Goal: Information Seeking & Learning: Compare options

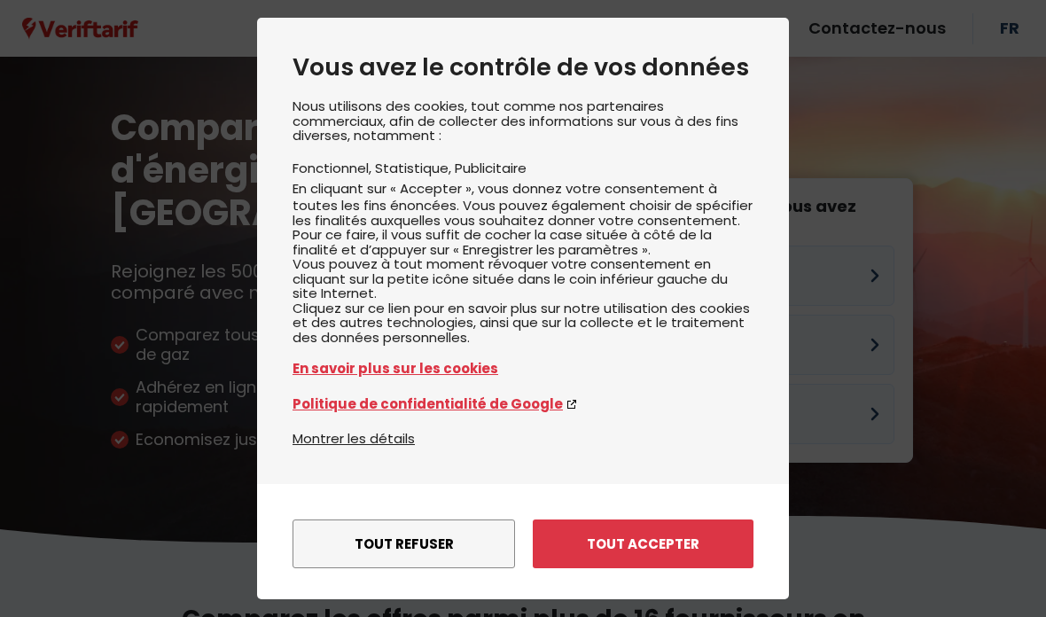
click at [708, 520] on button "Tout accepter" at bounding box center [643, 544] width 221 height 49
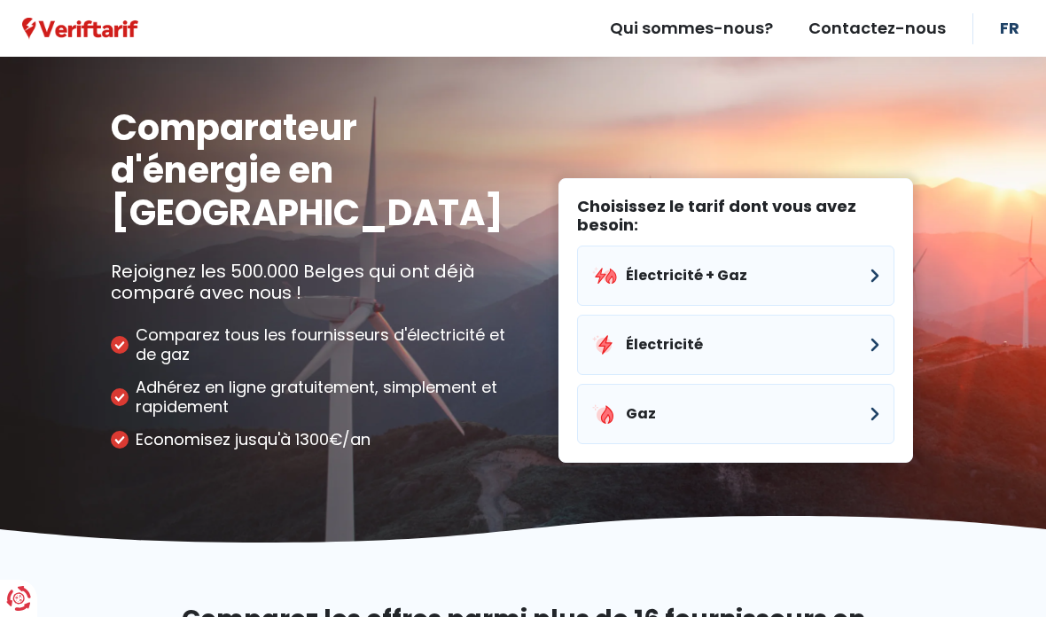
click at [861, 246] on button "Électricité + Gaz" at bounding box center [735, 276] width 317 height 60
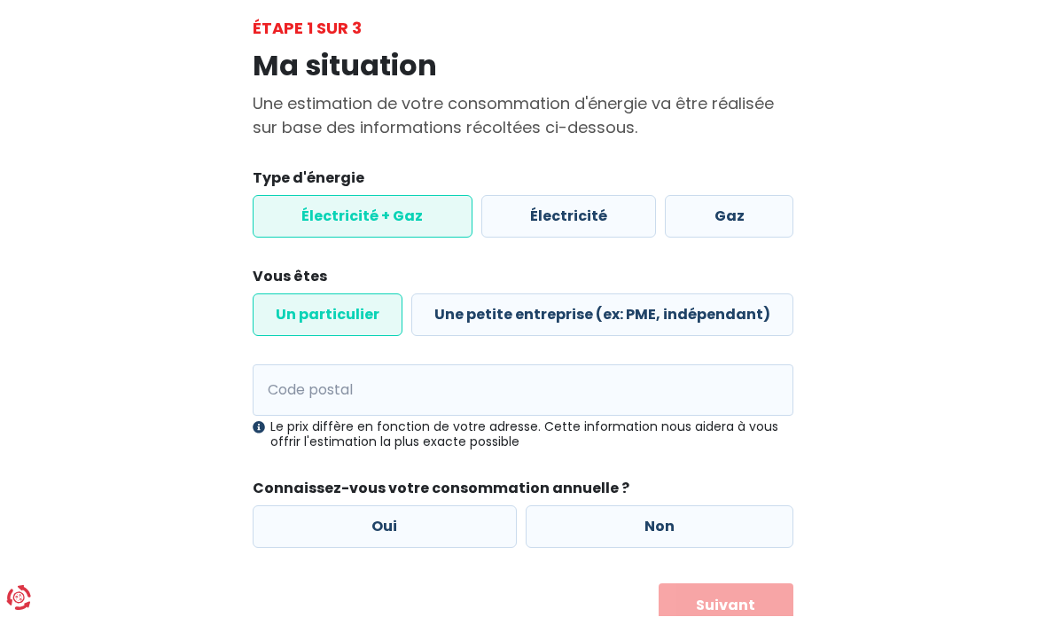
scroll to position [96, 0]
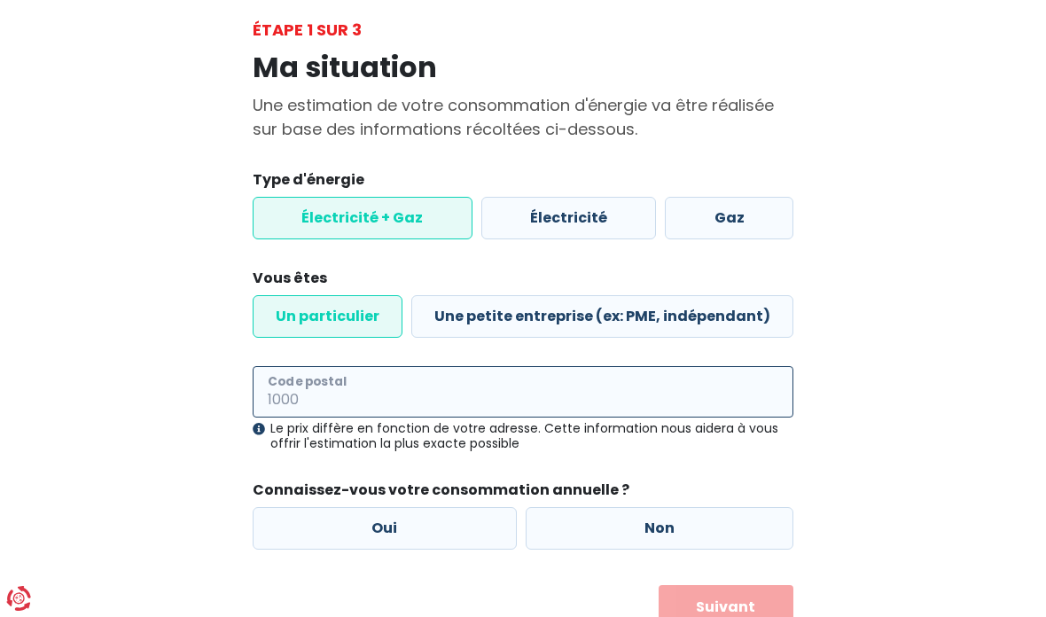
click at [286, 389] on input "Code postal" at bounding box center [523, 391] width 541 height 51
type input "4600"
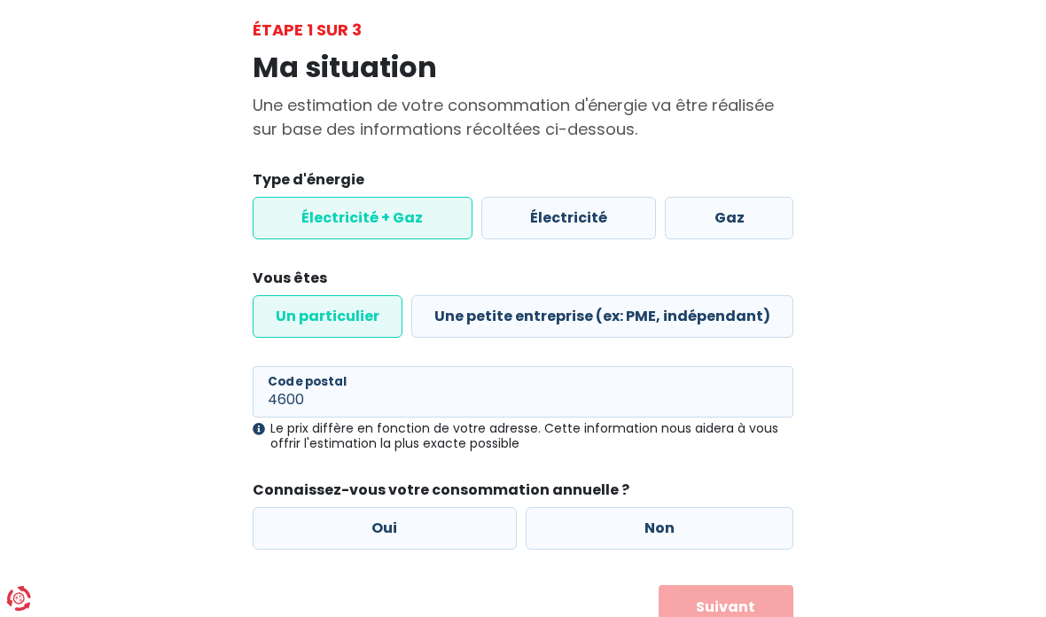
click at [296, 517] on label "Oui" at bounding box center [385, 528] width 264 height 43
click at [296, 517] on input "Oui" at bounding box center [385, 528] width 264 height 43
radio input "true"
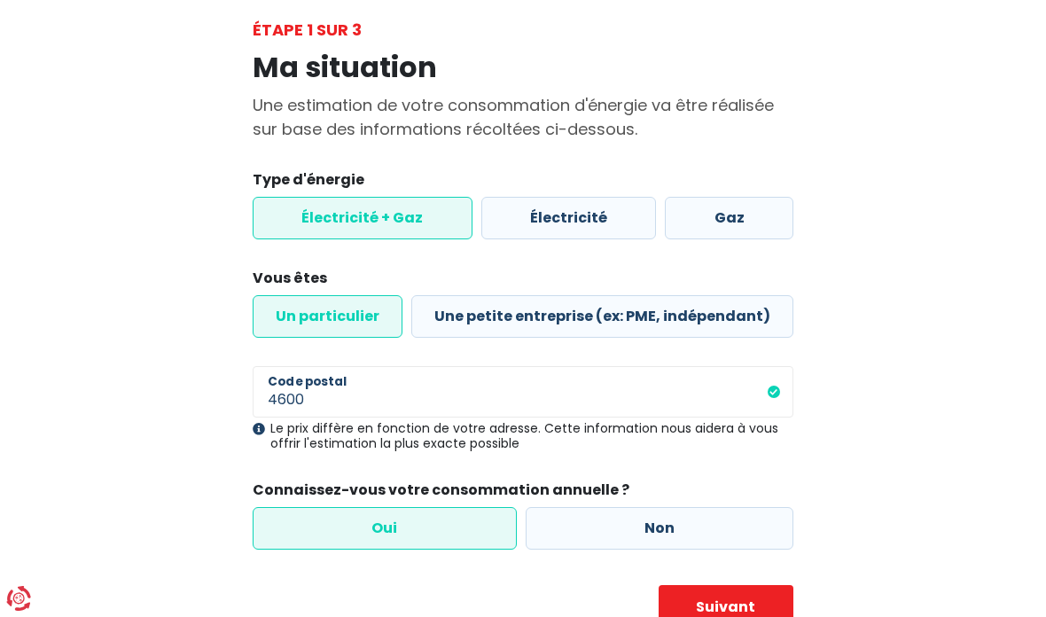
click at [741, 614] on button "Suivant" at bounding box center [726, 607] width 135 height 44
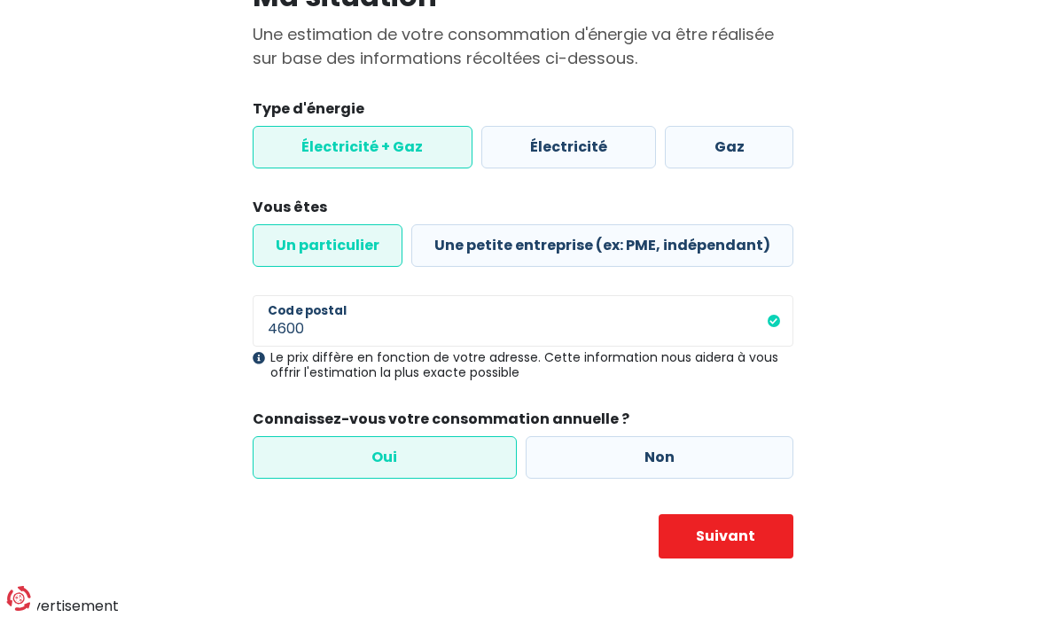
select select
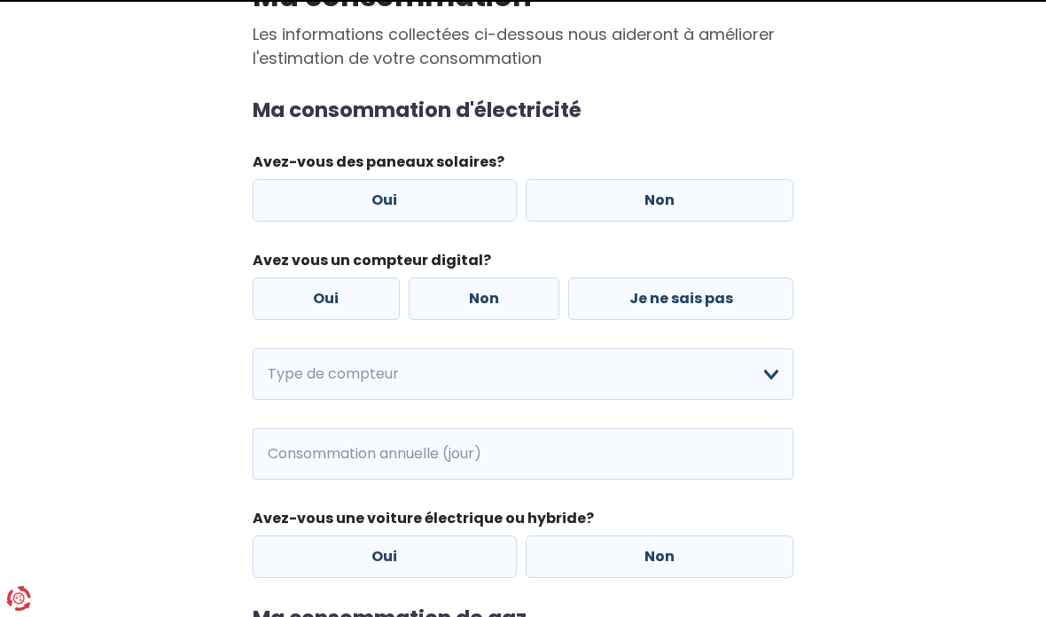
scroll to position [0, 0]
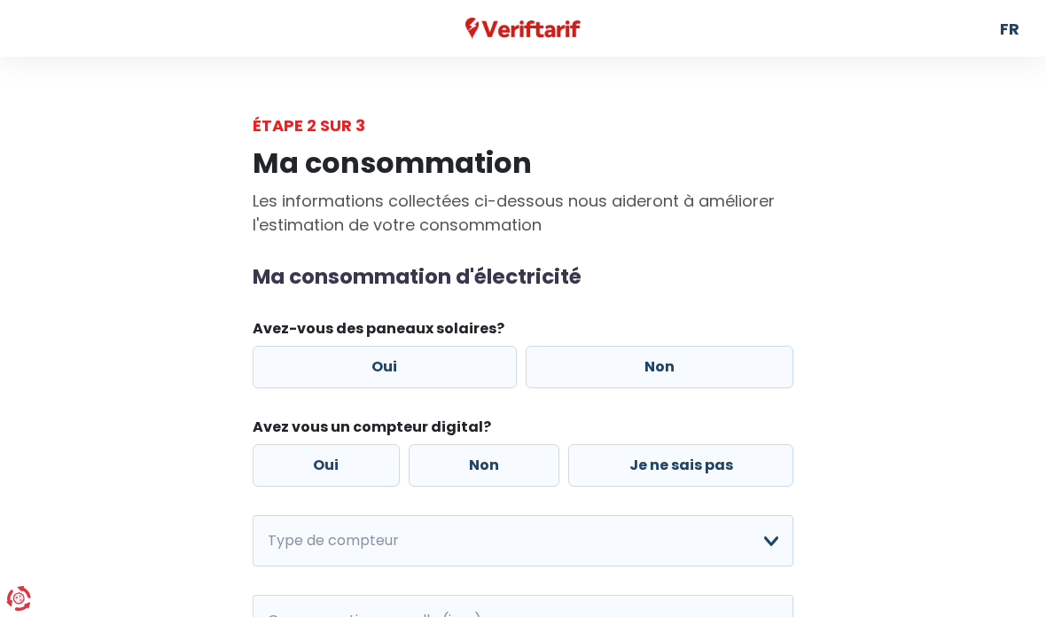
click at [313, 371] on label "Oui" at bounding box center [385, 367] width 264 height 43
click at [313, 371] on input "Oui" at bounding box center [385, 367] width 264 height 43
radio input "true"
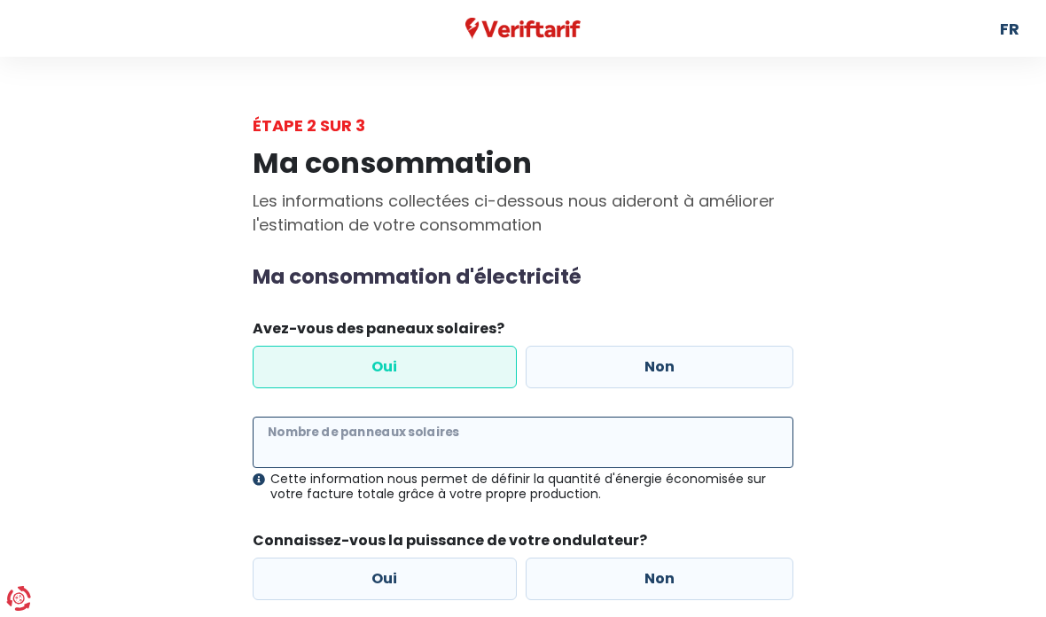
click at [736, 450] on input "Nombre de panneaux solaires" at bounding box center [523, 442] width 541 height 51
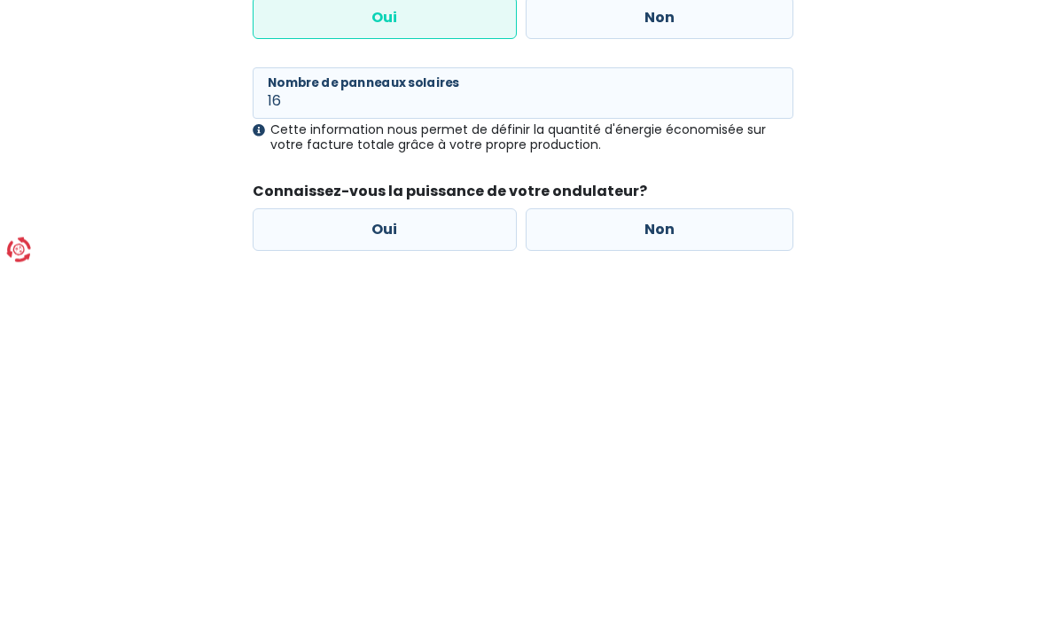
scroll to position [349, 0]
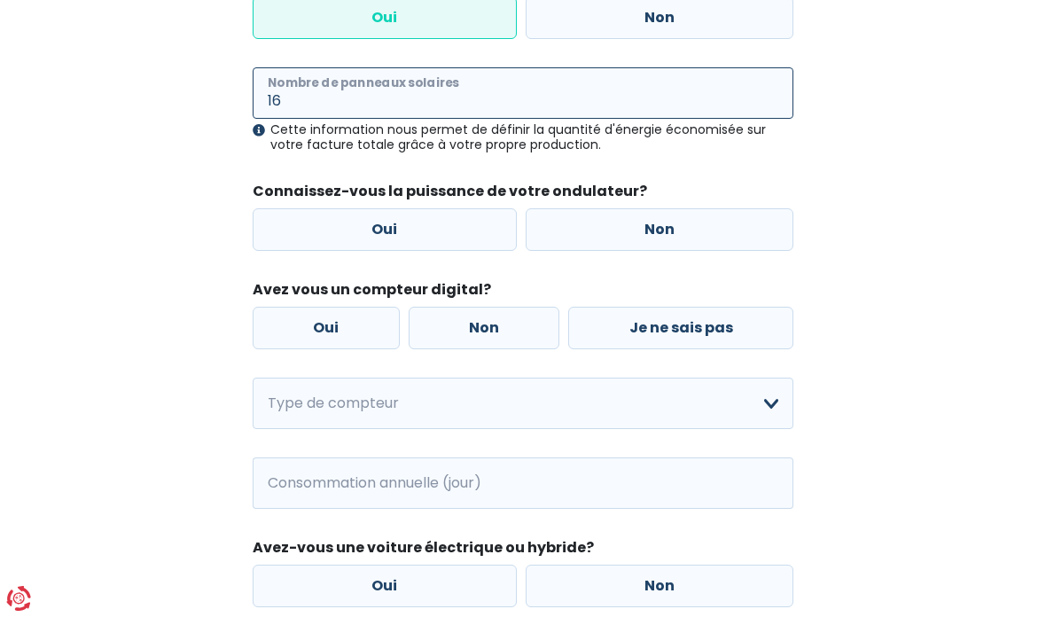
type input "16"
click at [366, 219] on label "Oui" at bounding box center [385, 229] width 264 height 43
click at [366, 219] on input "Oui" at bounding box center [385, 229] width 264 height 43
radio input "true"
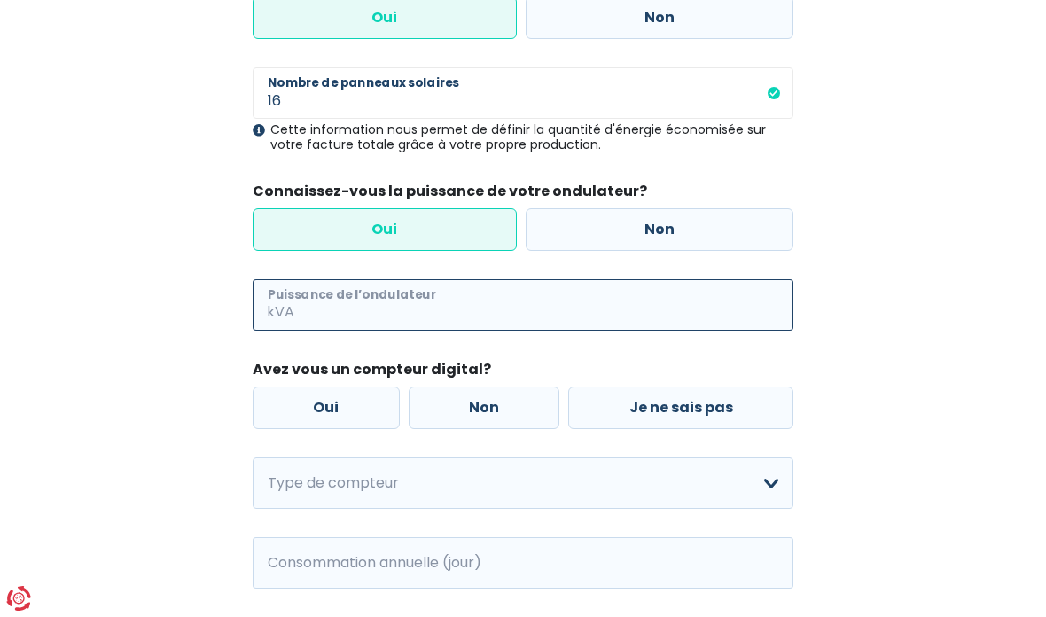
click at [319, 305] on input "Puissance de l’ondulateur" at bounding box center [546, 304] width 496 height 51
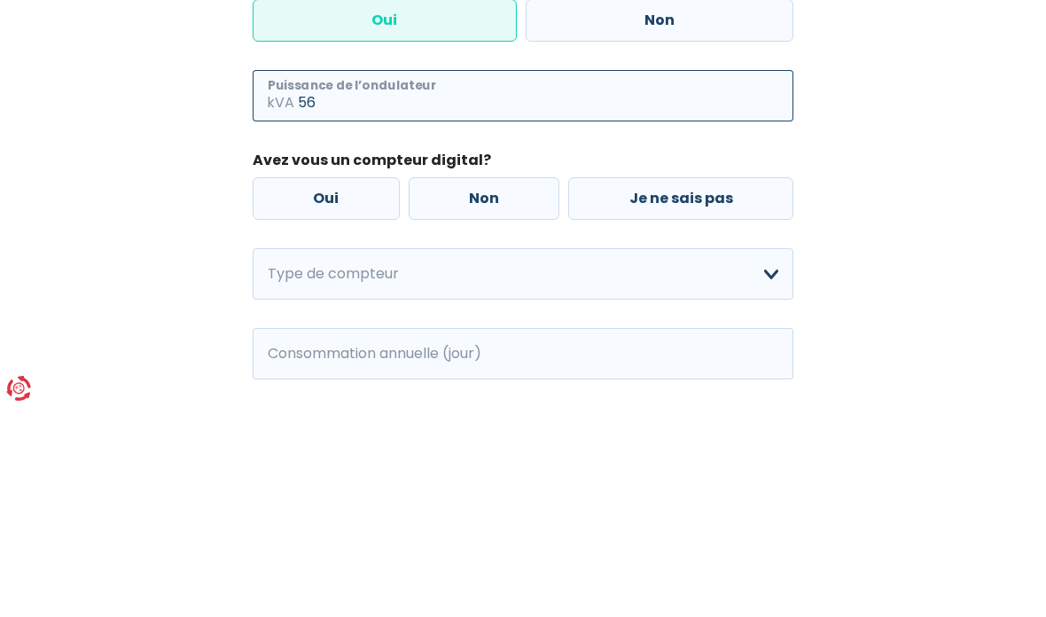
type input "5"
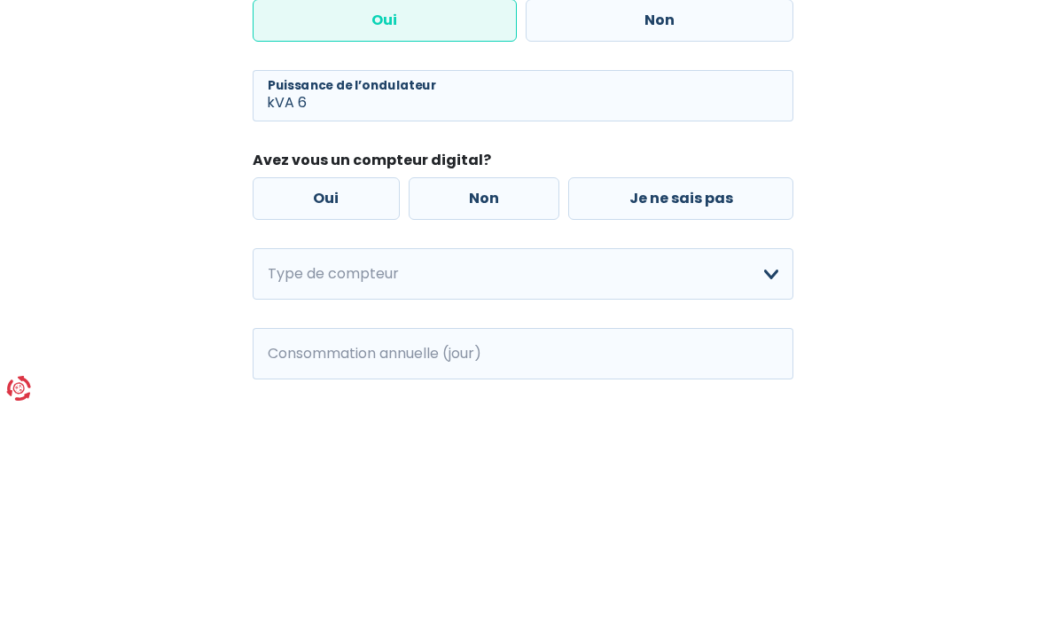
scroll to position [559, 0]
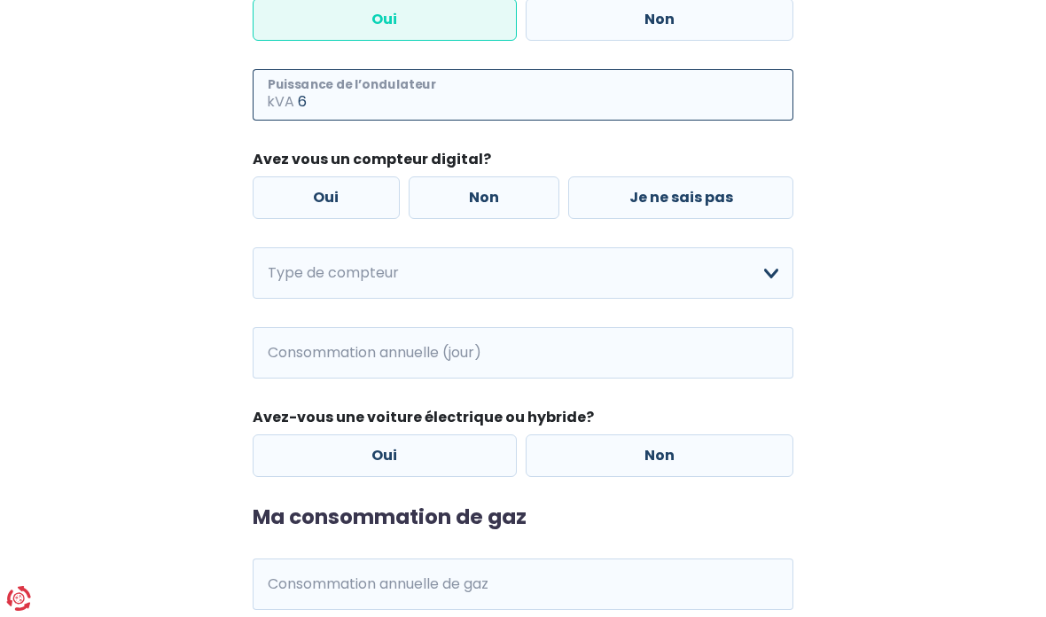
type input "6"
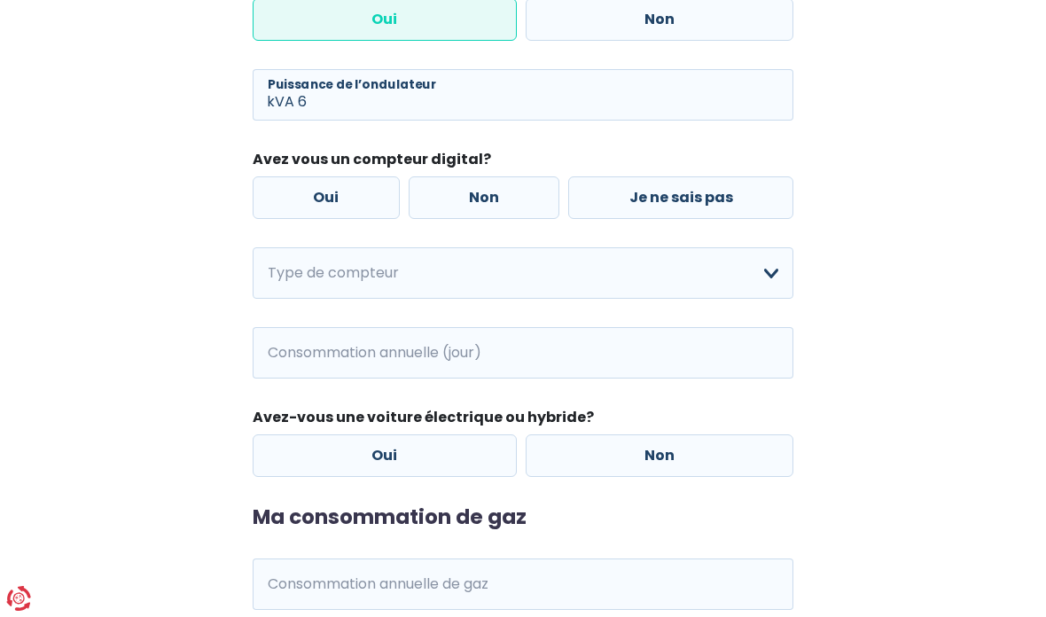
click at [482, 188] on label "Non" at bounding box center [485, 197] width 152 height 43
click at [482, 188] on input "Non" at bounding box center [485, 197] width 152 height 43
radio input "true"
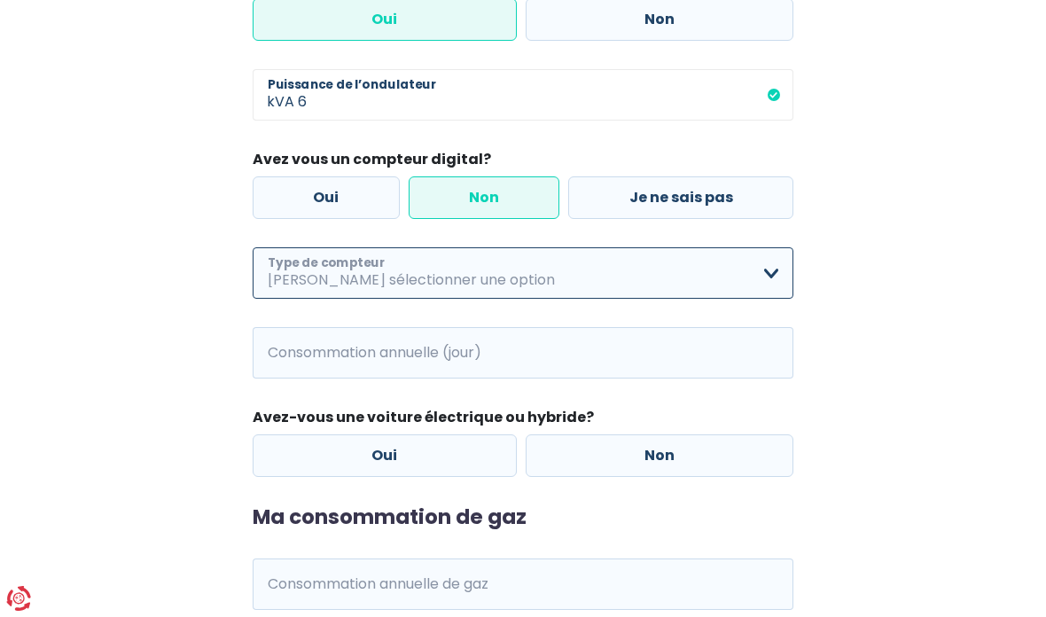
click at [298, 287] on select "Mono-horaire Bi-horaire Mono-horaire + exclusif nuit Bi-horaire + exclusif nuit…" at bounding box center [523, 272] width 541 height 51
select select "day_single_rate"
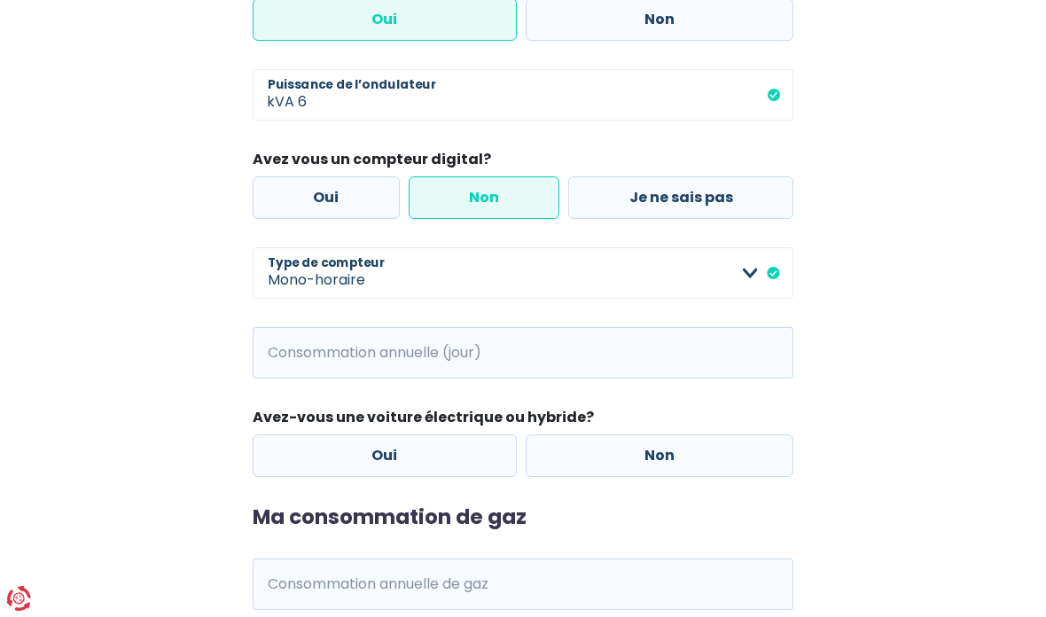
click at [297, 360] on span "kWh" at bounding box center [277, 352] width 49 height 51
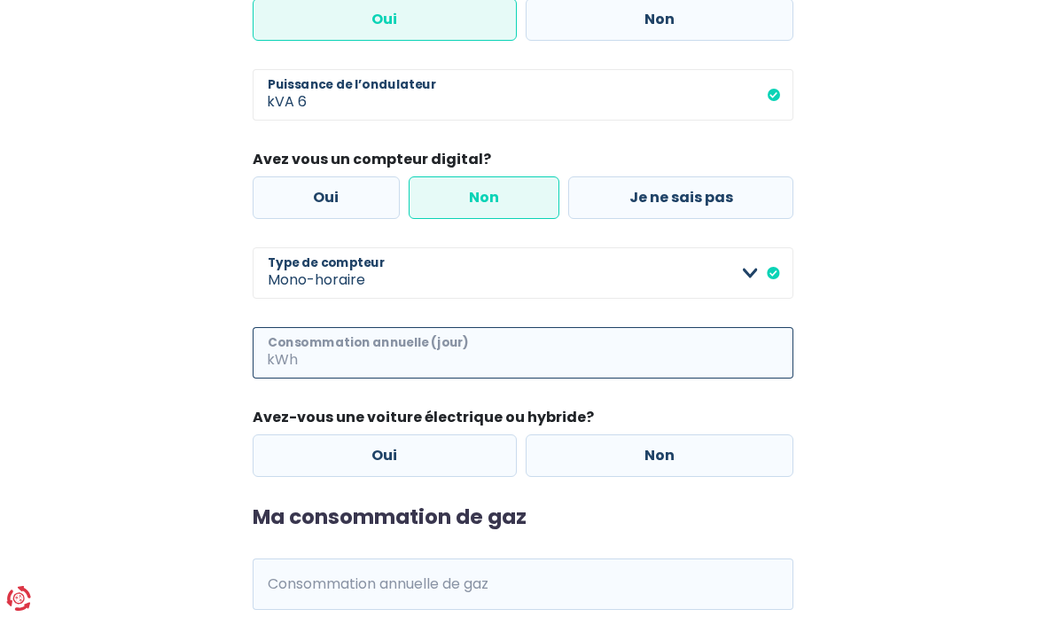
click at [314, 359] on input "Consommation annuelle (jour)" at bounding box center [547, 352] width 492 height 51
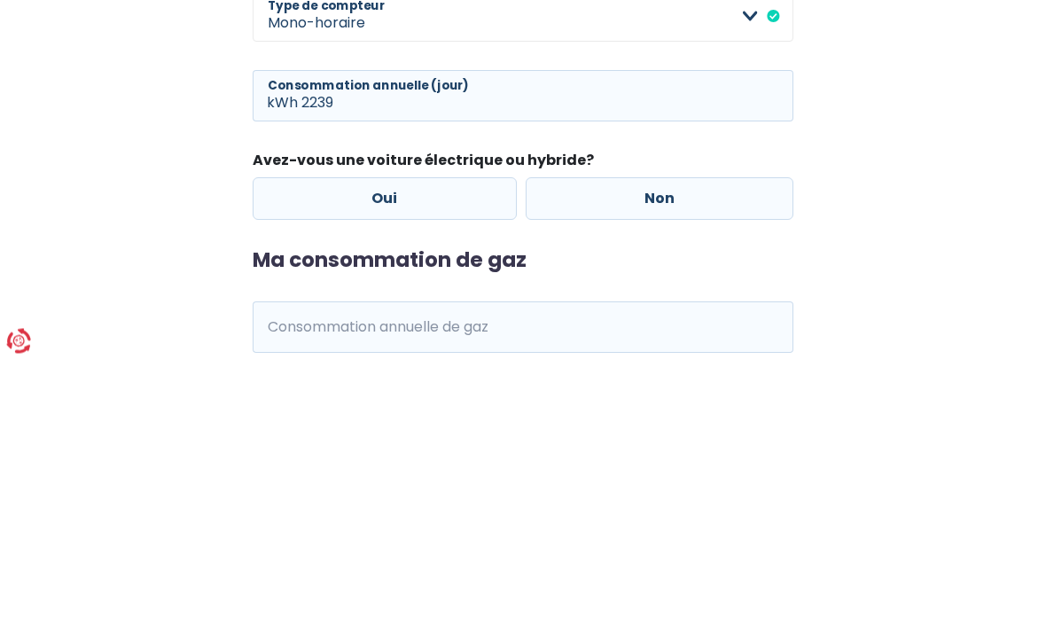
scroll to position [689, 0]
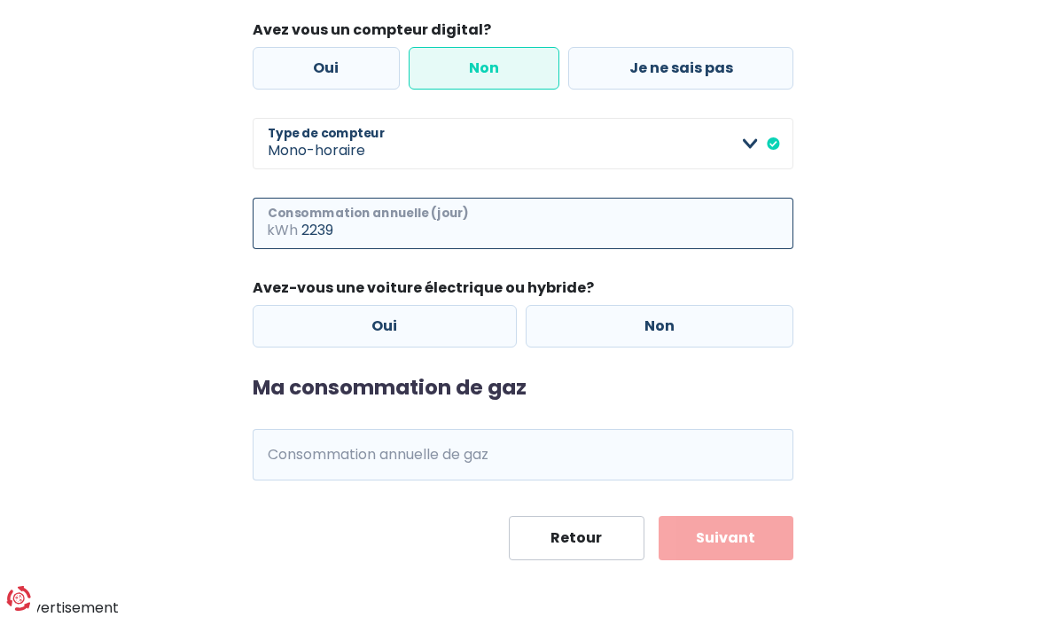
type input "2239"
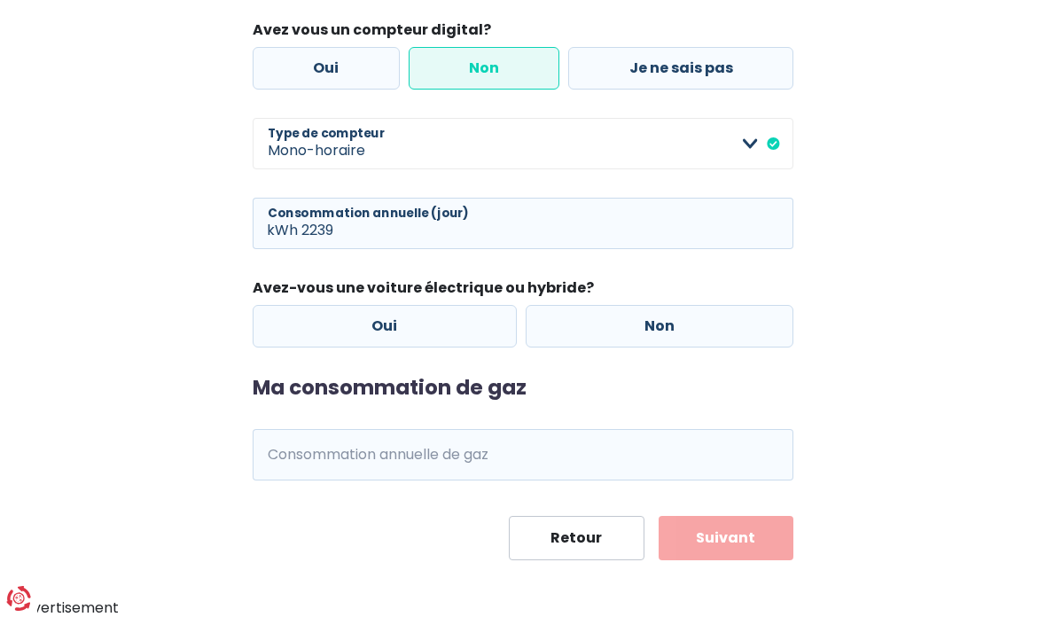
click at [294, 458] on span "kWh" at bounding box center [277, 454] width 49 height 51
click at [723, 322] on label "Non" at bounding box center [660, 326] width 269 height 43
click at [723, 322] on input "Non" at bounding box center [660, 326] width 269 height 43
radio input "true"
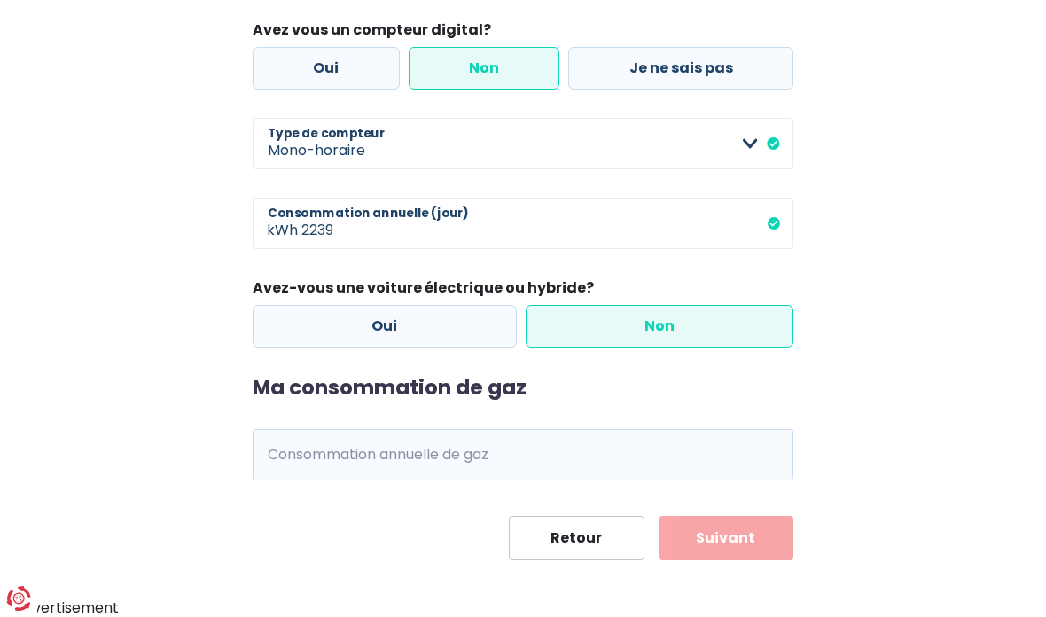
click at [285, 456] on span "kWh" at bounding box center [277, 454] width 49 height 51
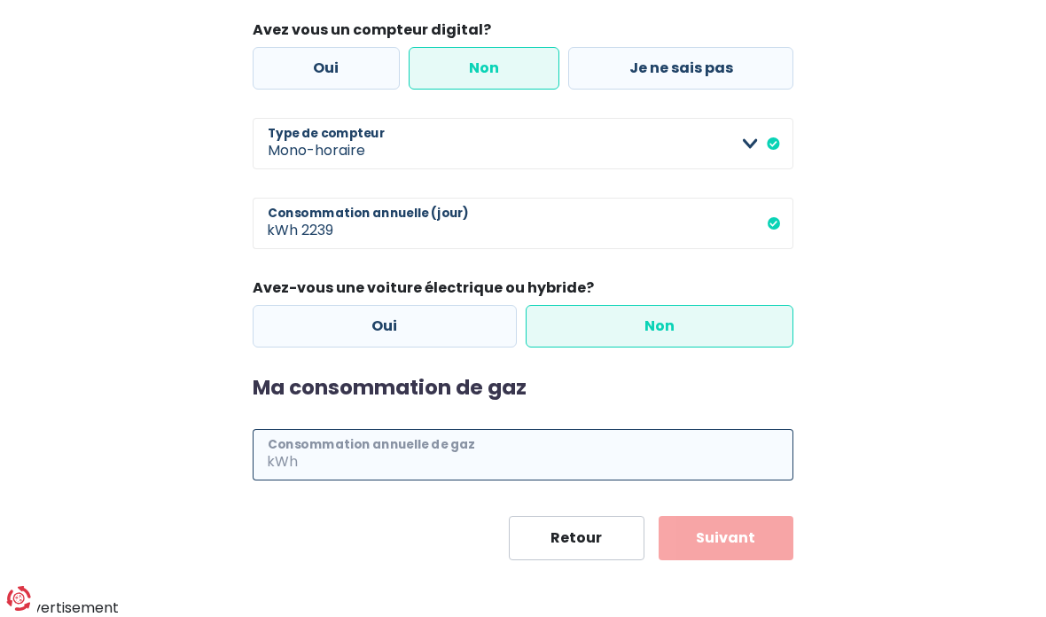
click at [310, 445] on input "Consommation annuelle de gaz" at bounding box center [547, 454] width 492 height 51
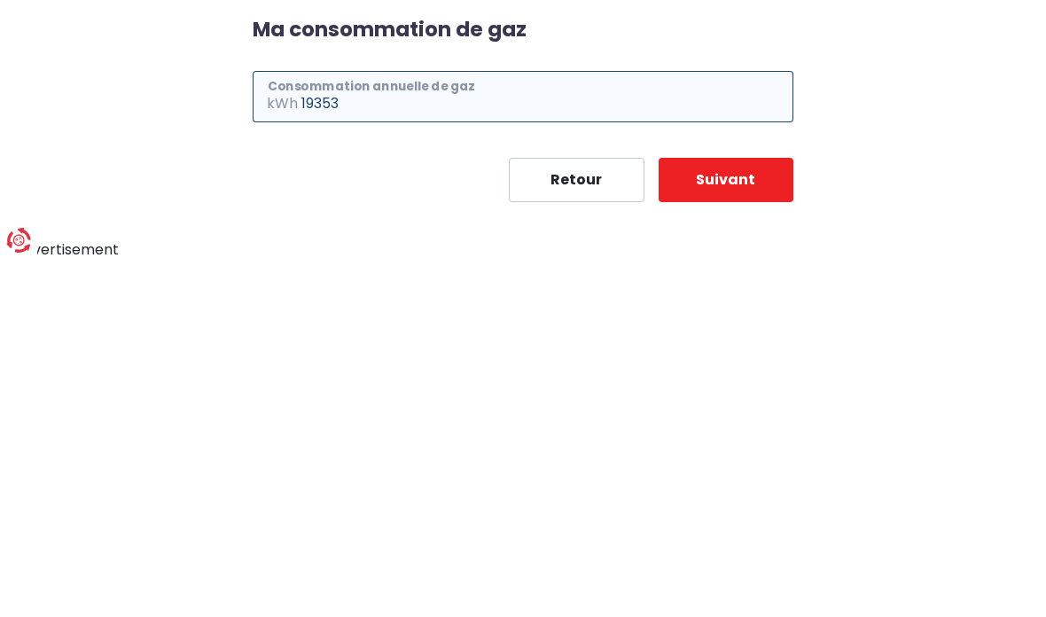
type input "19353"
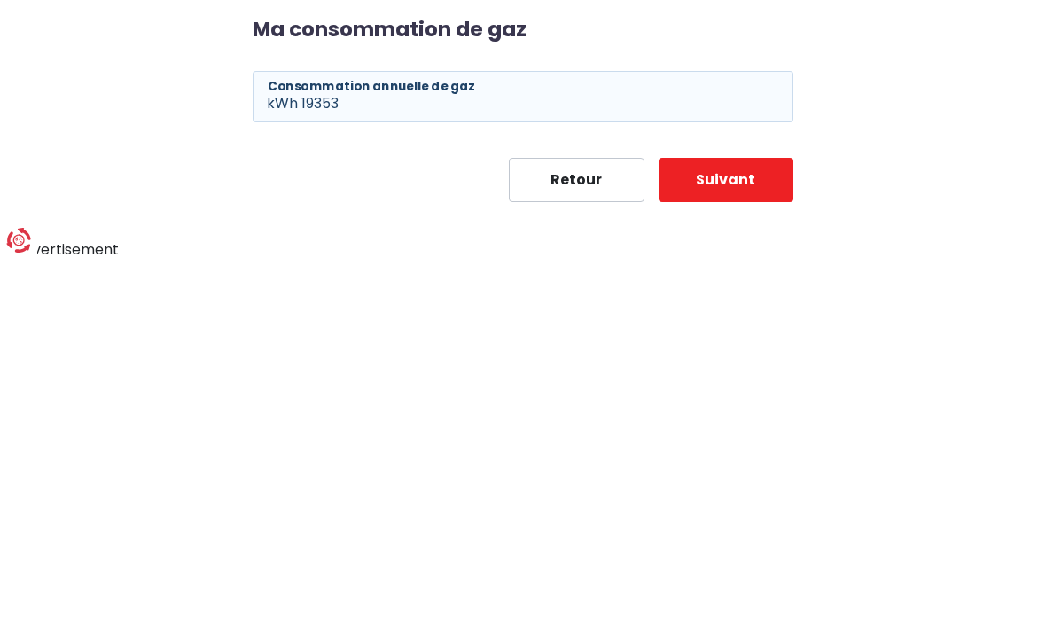
click at [754, 516] on button "Suivant" at bounding box center [726, 538] width 135 height 44
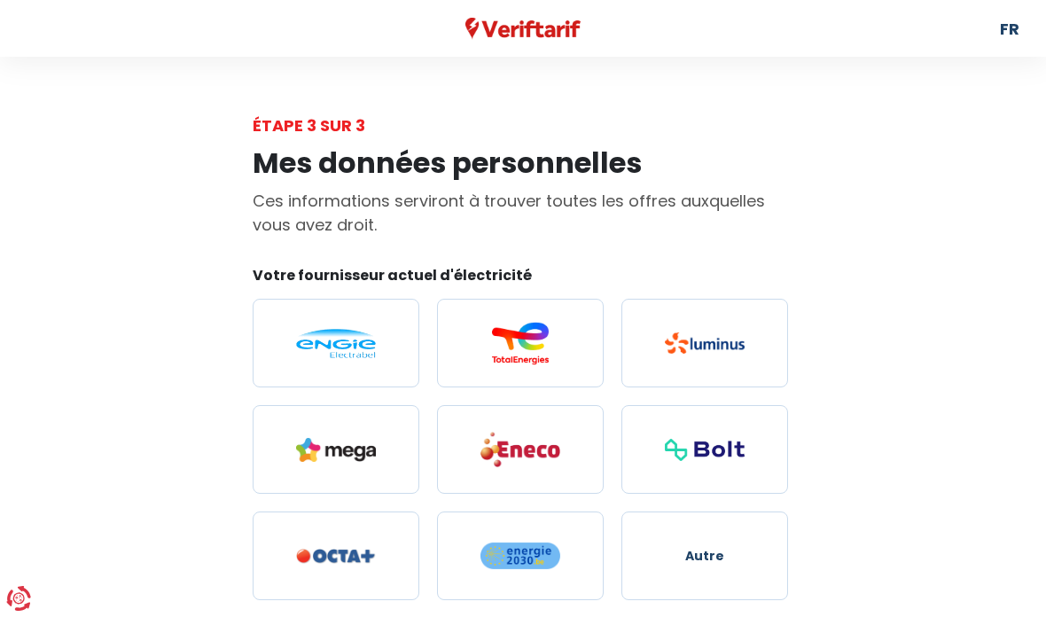
click at [320, 335] on img at bounding box center [336, 343] width 80 height 29
click at [320, 335] on input "radio" at bounding box center [336, 343] width 167 height 89
radio input "true"
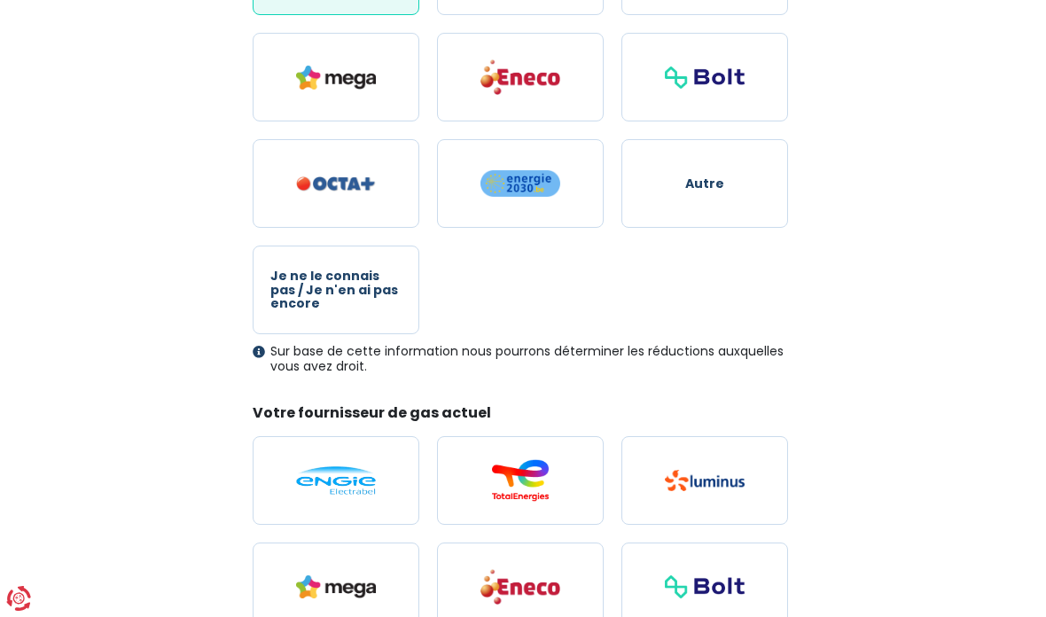
click at [303, 473] on img at bounding box center [336, 480] width 80 height 29
click at [303, 473] on input "radio" at bounding box center [336, 480] width 167 height 89
radio input "true"
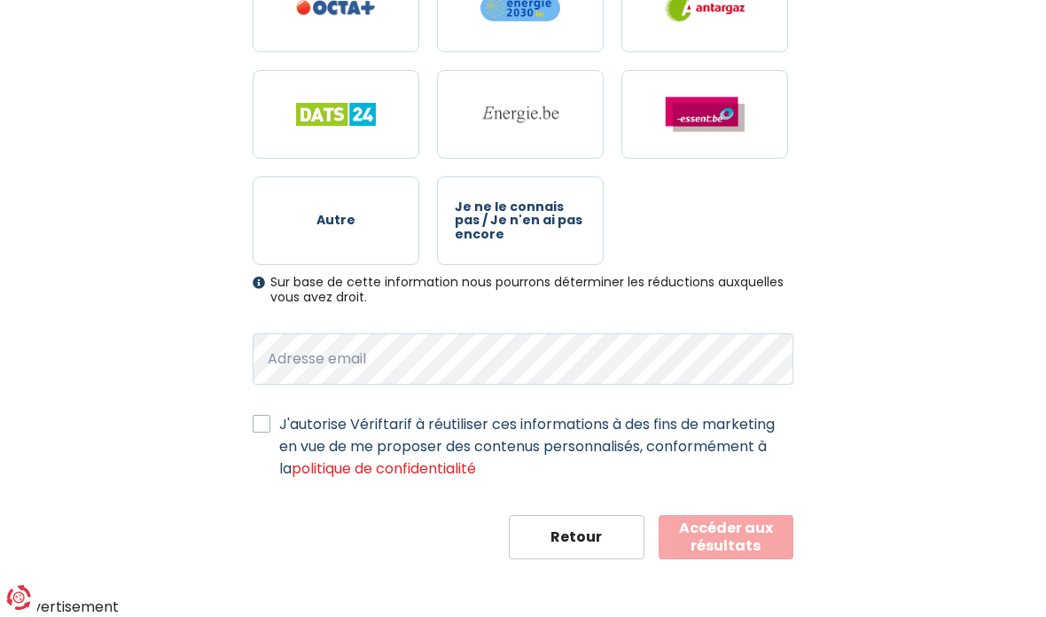
scroll to position [986, 0]
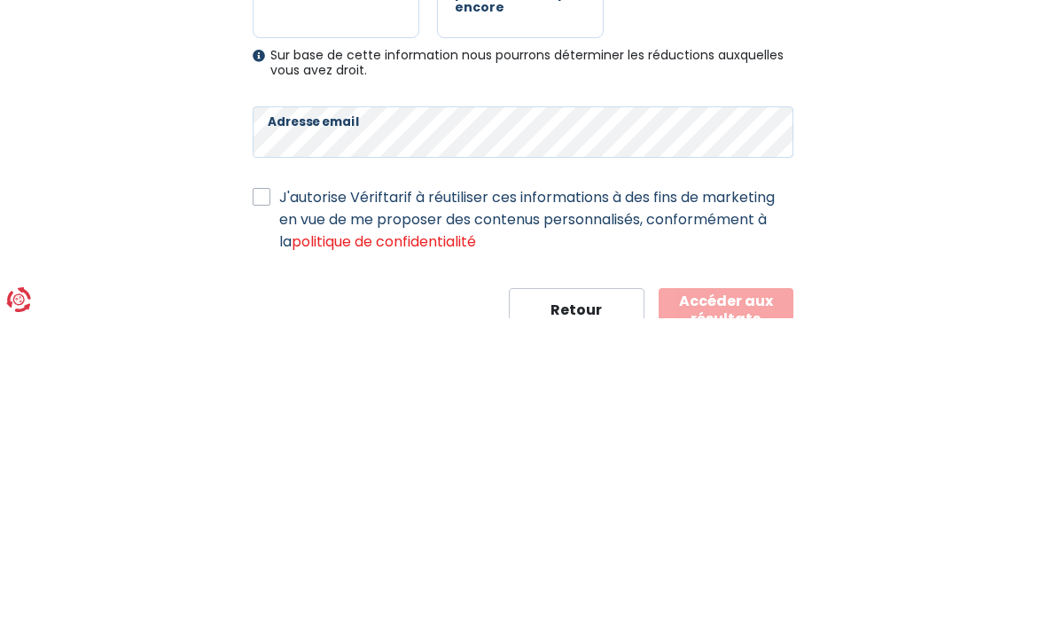
click at [279, 485] on label "J'autorise Vériftarif à réutiliser ces informations à des fins de marketing en …" at bounding box center [536, 518] width 514 height 67
click at [253, 485] on input "J'autorise Vériftarif à réutiliser ces informations à des fins de marketing en …" at bounding box center [262, 494] width 18 height 18
checkbox input "true"
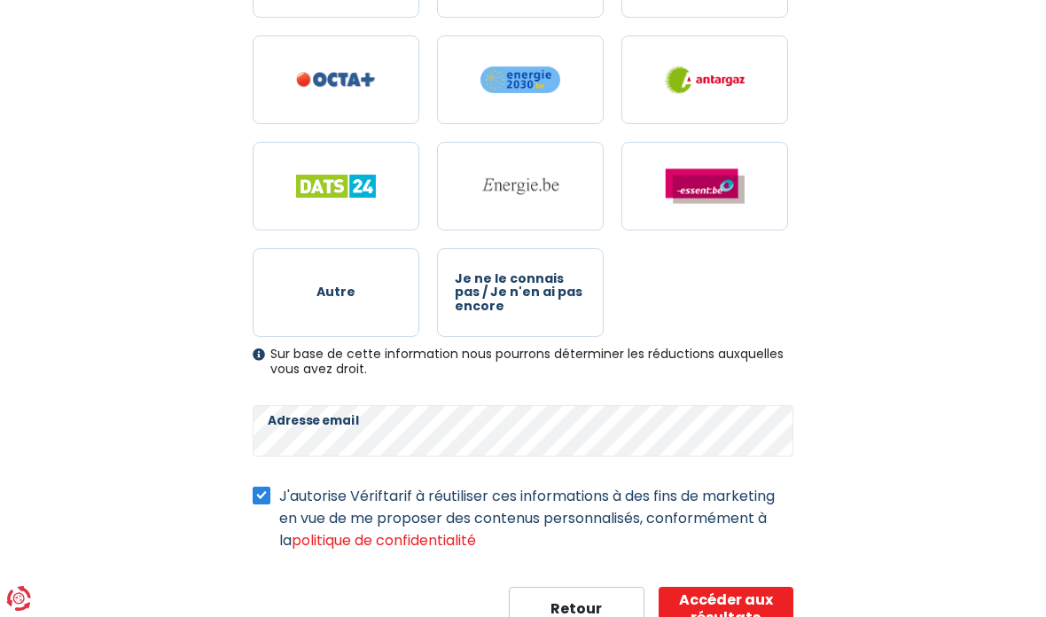
click at [761, 604] on button "Accéder aux résultats" at bounding box center [726, 609] width 135 height 44
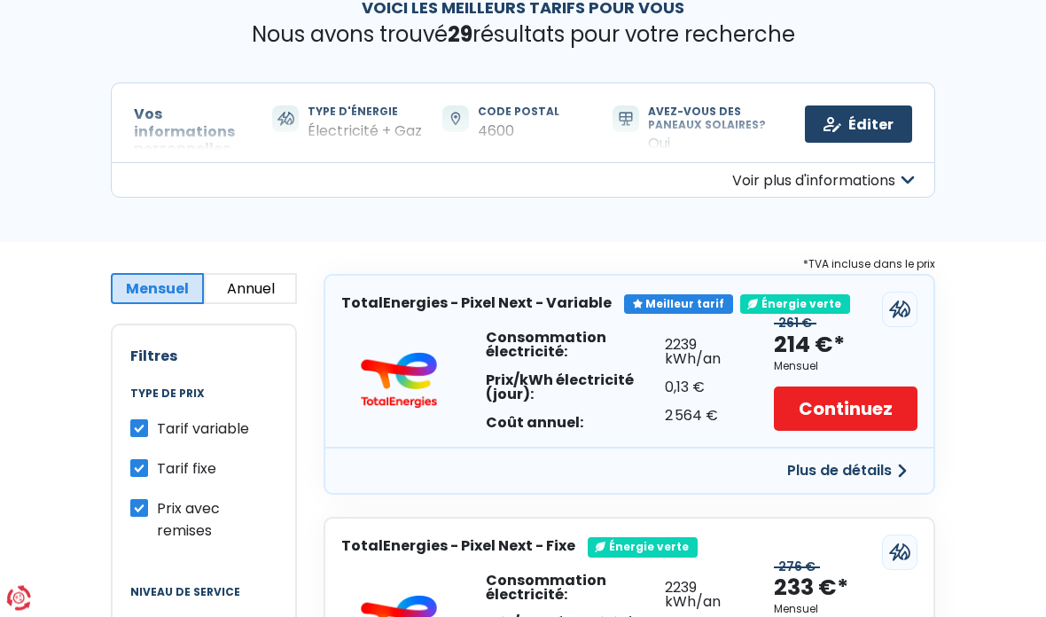
scroll to position [106, 0]
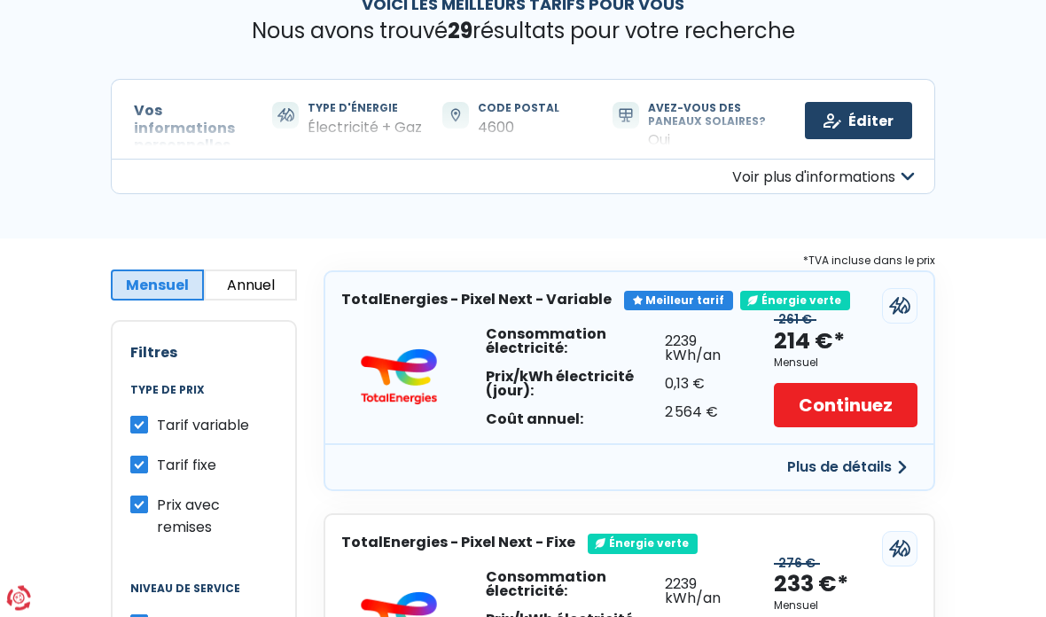
click at [157, 423] on label "Tarif variable" at bounding box center [203, 426] width 92 height 22
click at [145, 423] on input "Tarif variable" at bounding box center [139, 424] width 18 height 18
checkbox input "false"
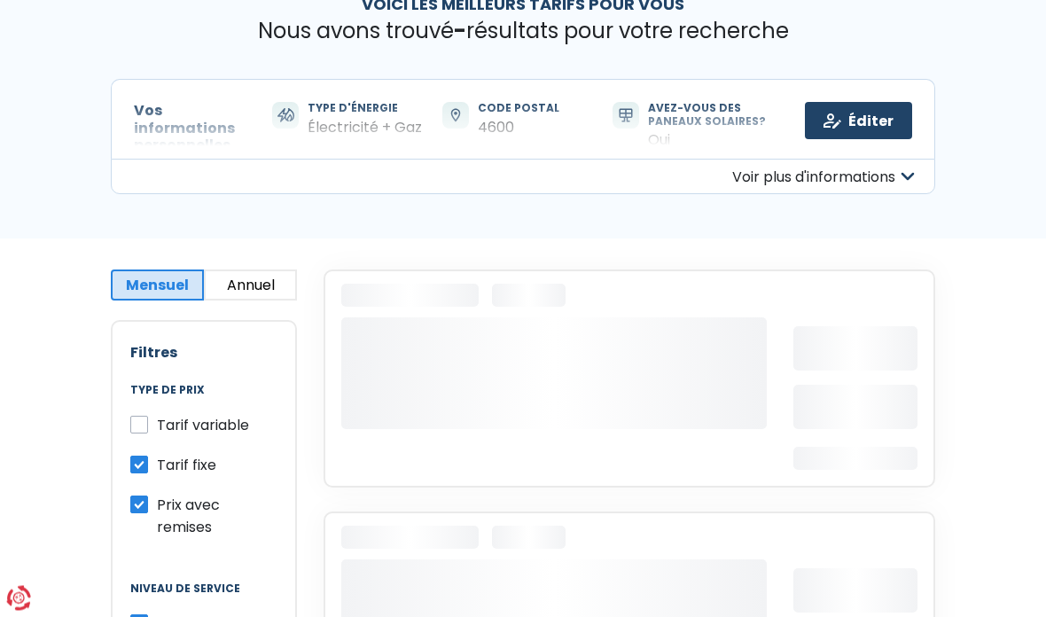
scroll to position [106, 0]
click at [157, 500] on label "Prix avec remises" at bounding box center [217, 516] width 121 height 44
click at [135, 500] on input "Prix avec remises" at bounding box center [139, 503] width 18 height 18
click at [157, 502] on label "Prix avec remises" at bounding box center [217, 516] width 121 height 44
click at [138, 502] on input "Prix avec remises" at bounding box center [139, 503] width 18 height 18
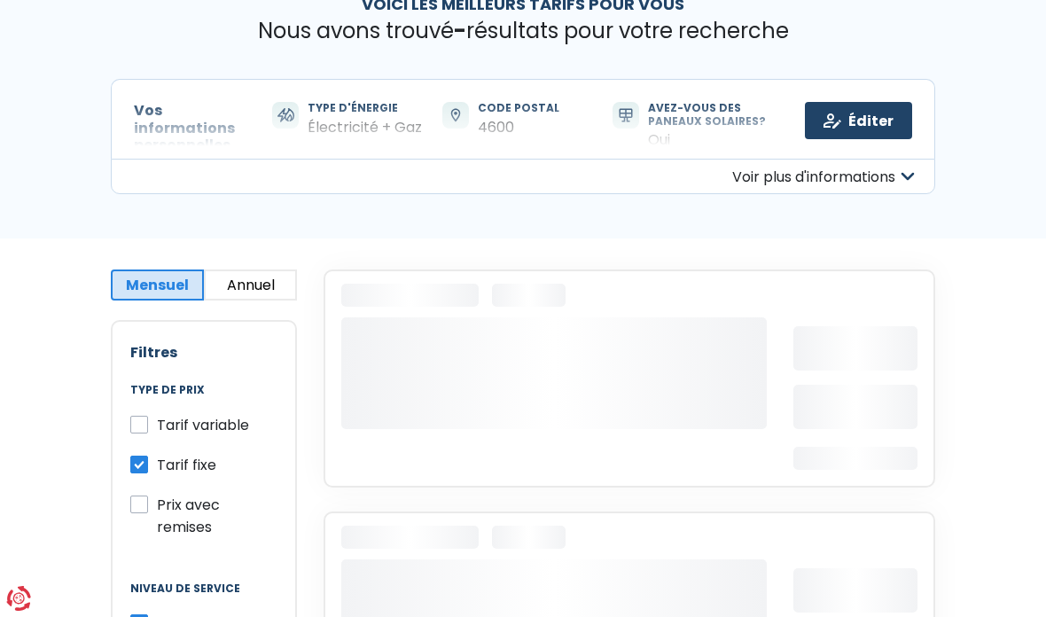
checkbox input "true"
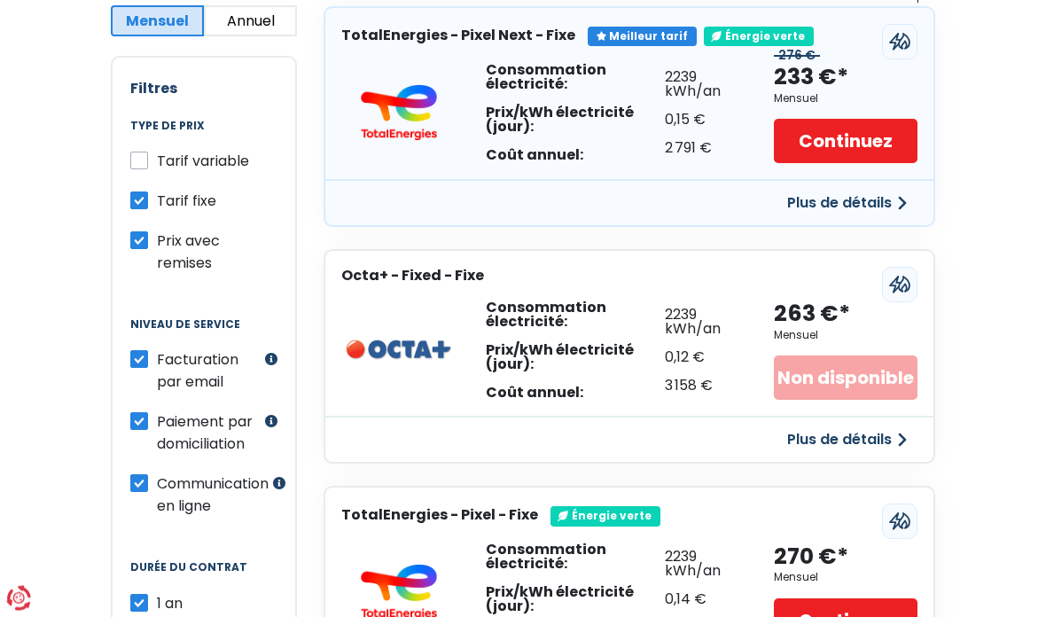
scroll to position [224, 0]
